Goal: Navigation & Orientation: Find specific page/section

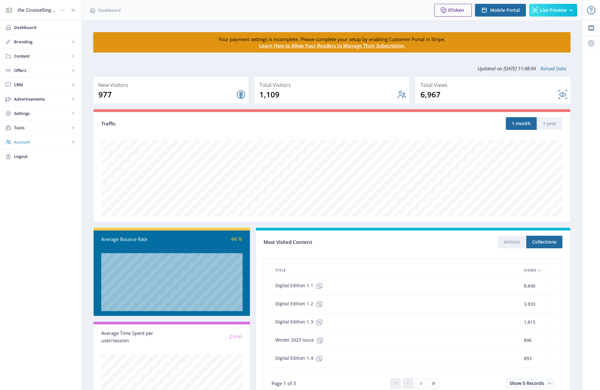
click at [31, 142] on span "Account" at bounding box center [42, 142] width 56 height 6
click at [35, 157] on span "Profile" at bounding box center [47, 156] width 55 height 6
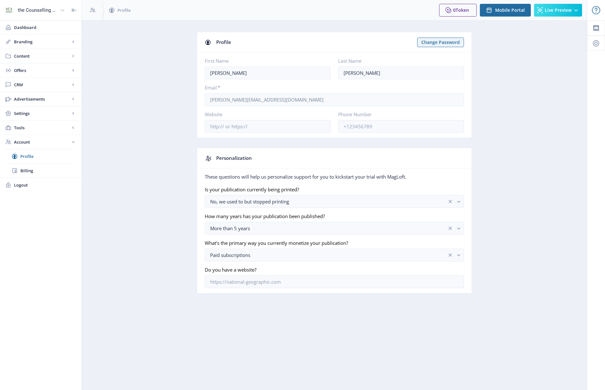
click at [39, 7] on div "the Counselling Australia Magazine" at bounding box center [37, 10] width 39 height 14
drag, startPoint x: 57, startPoint y: 28, endPoint x: 54, endPoint y: 17, distance: 11.0
click at [57, 28] on span "the Counselling Australia Magazine" at bounding box center [43, 27] width 71 height 6
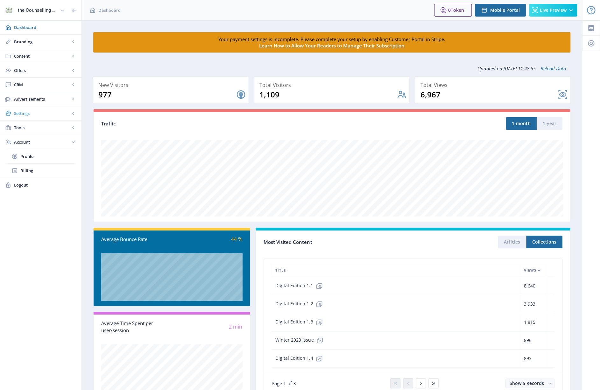
click at [19, 112] on span "Settings" at bounding box center [42, 113] width 56 height 6
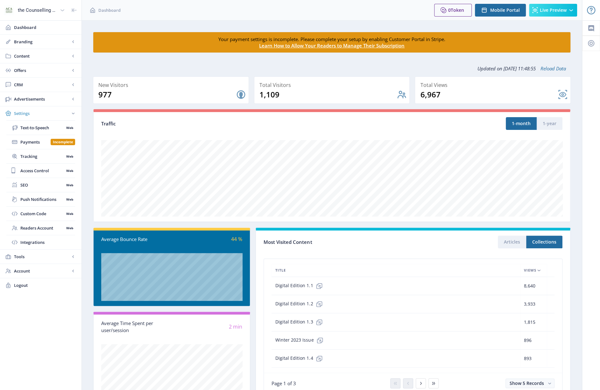
click at [15, 114] on span "Settings" at bounding box center [42, 113] width 56 height 6
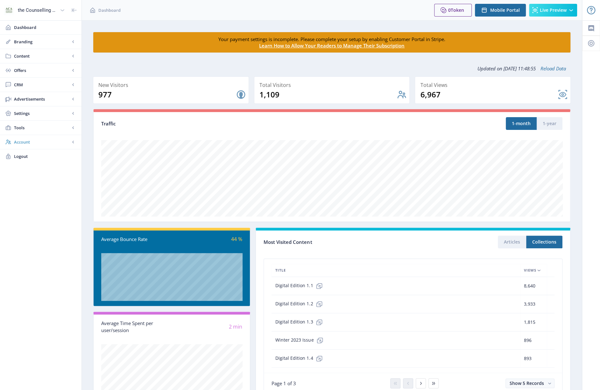
click at [18, 141] on span "Account" at bounding box center [42, 142] width 56 height 6
click at [28, 154] on span "Profile" at bounding box center [47, 156] width 55 height 6
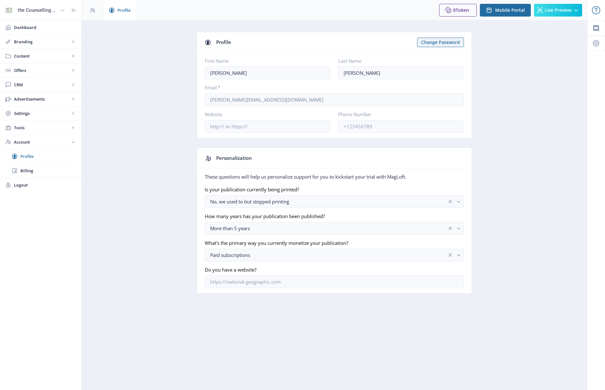
click at [120, 7] on span "Profile" at bounding box center [123, 10] width 13 height 6
click at [146, 72] on app-account-profile "Profile Change Password First Name [PERSON_NAME] Last Name [PERSON_NAME] Email …" at bounding box center [334, 167] width 482 height 271
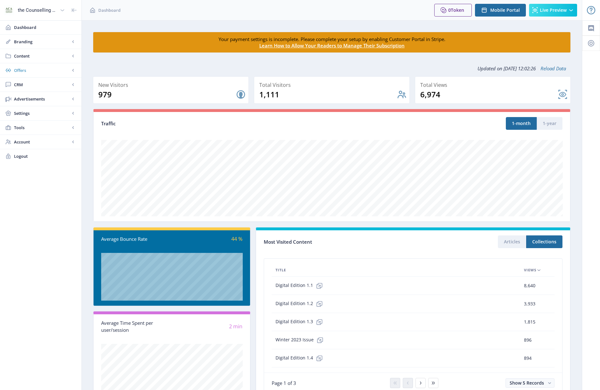
click at [18, 70] on span "Offers" at bounding box center [42, 70] width 56 height 6
click at [22, 54] on span "Content" at bounding box center [42, 56] width 56 height 6
click at [25, 59] on link "Content" at bounding box center [40, 56] width 81 height 14
click at [22, 97] on span "Advertisements" at bounding box center [42, 99] width 56 height 6
